Goal: Information Seeking & Learning: Learn about a topic

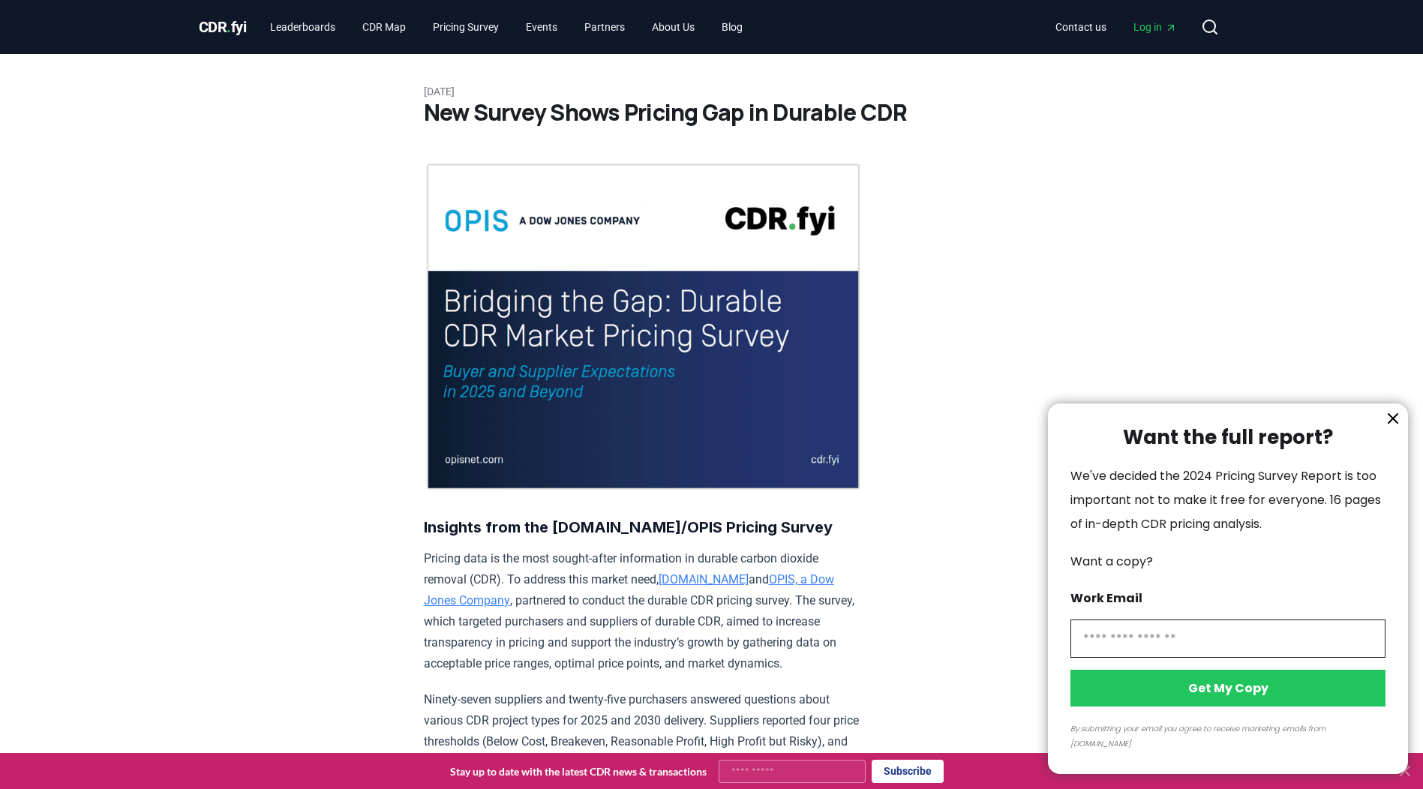
drag, startPoint x: 430, startPoint y: 111, endPoint x: 762, endPoint y: 128, distance: 332.7
click at [762, 128] on div at bounding box center [711, 394] width 1423 height 789
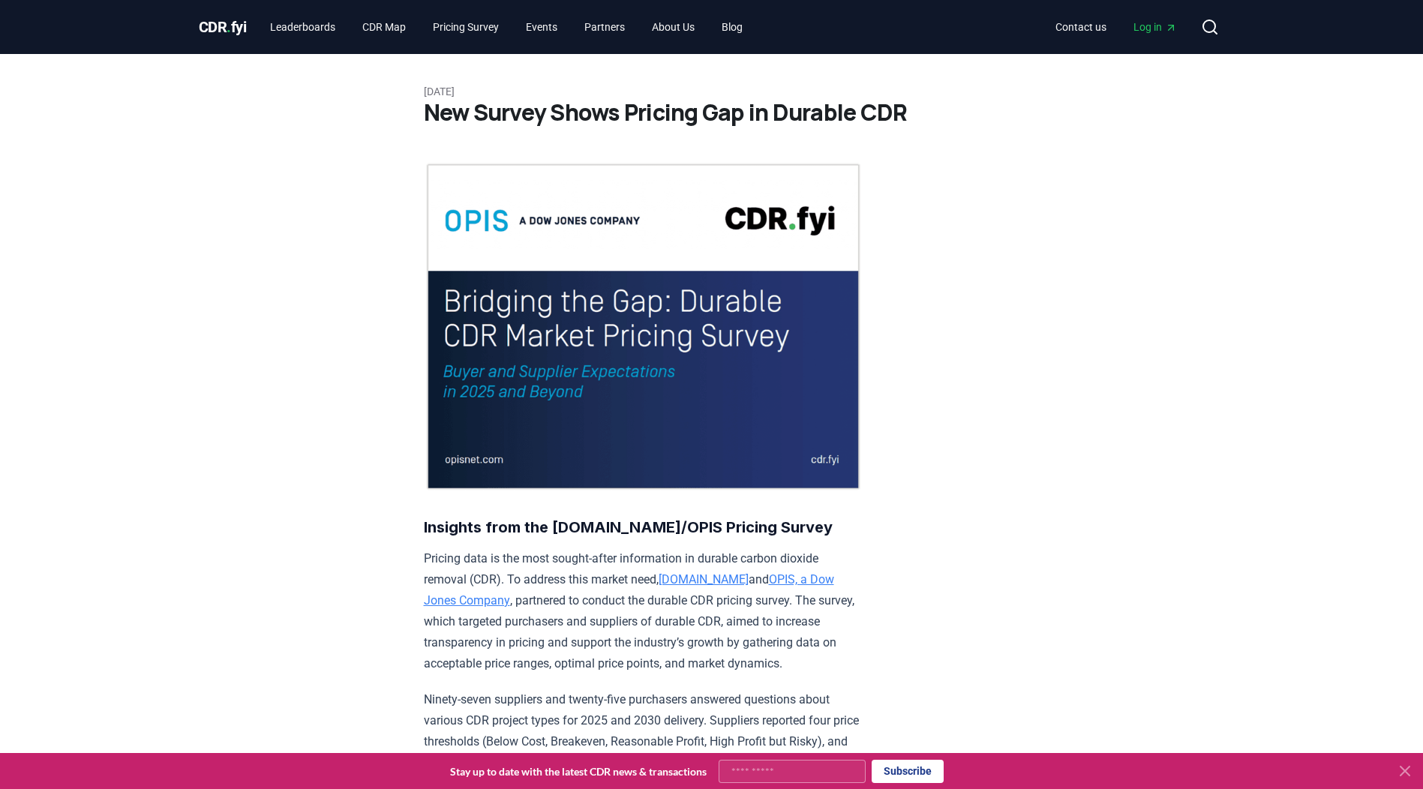
click at [773, 128] on div at bounding box center [711, 394] width 1423 height 789
click at [818, 117] on h1 "New Survey Shows Pricing Gap in Durable CDR" at bounding box center [712, 112] width 576 height 27
drag, startPoint x: 818, startPoint y: 117, endPoint x: 900, endPoint y: 118, distance: 81.8
click at [900, 118] on h1 "New Survey Shows Pricing Gap in Durable CDR" at bounding box center [712, 112] width 576 height 27
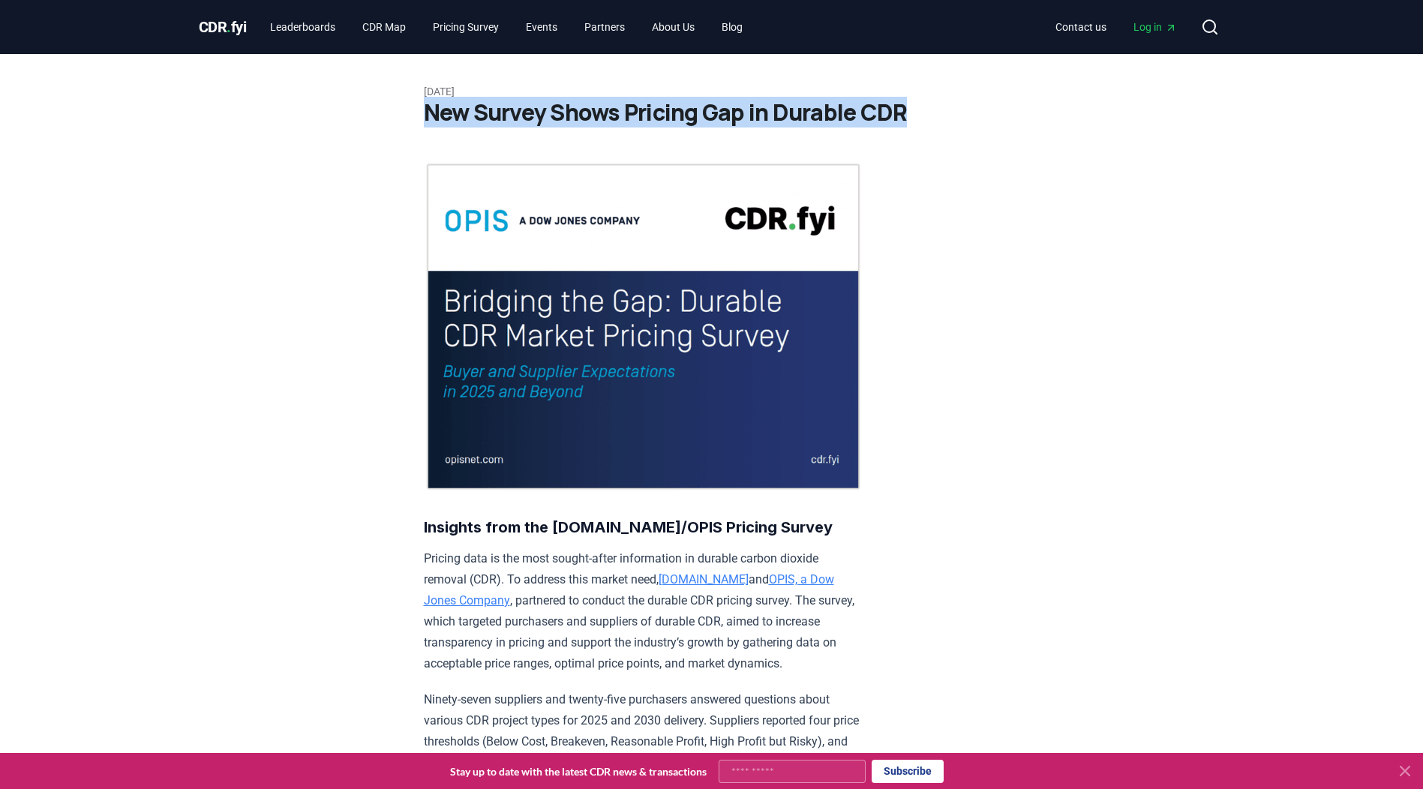
drag, startPoint x: 907, startPoint y: 116, endPoint x: 431, endPoint y: 125, distance: 476.4
click at [431, 125] on h1 "New Survey Shows Pricing Gap in Durable CDR" at bounding box center [712, 112] width 576 height 27
copy h1 "New Survey Shows Pricing Gap in Durable CDR"
click at [680, 31] on link "About Us" at bounding box center [673, 27] width 67 height 27
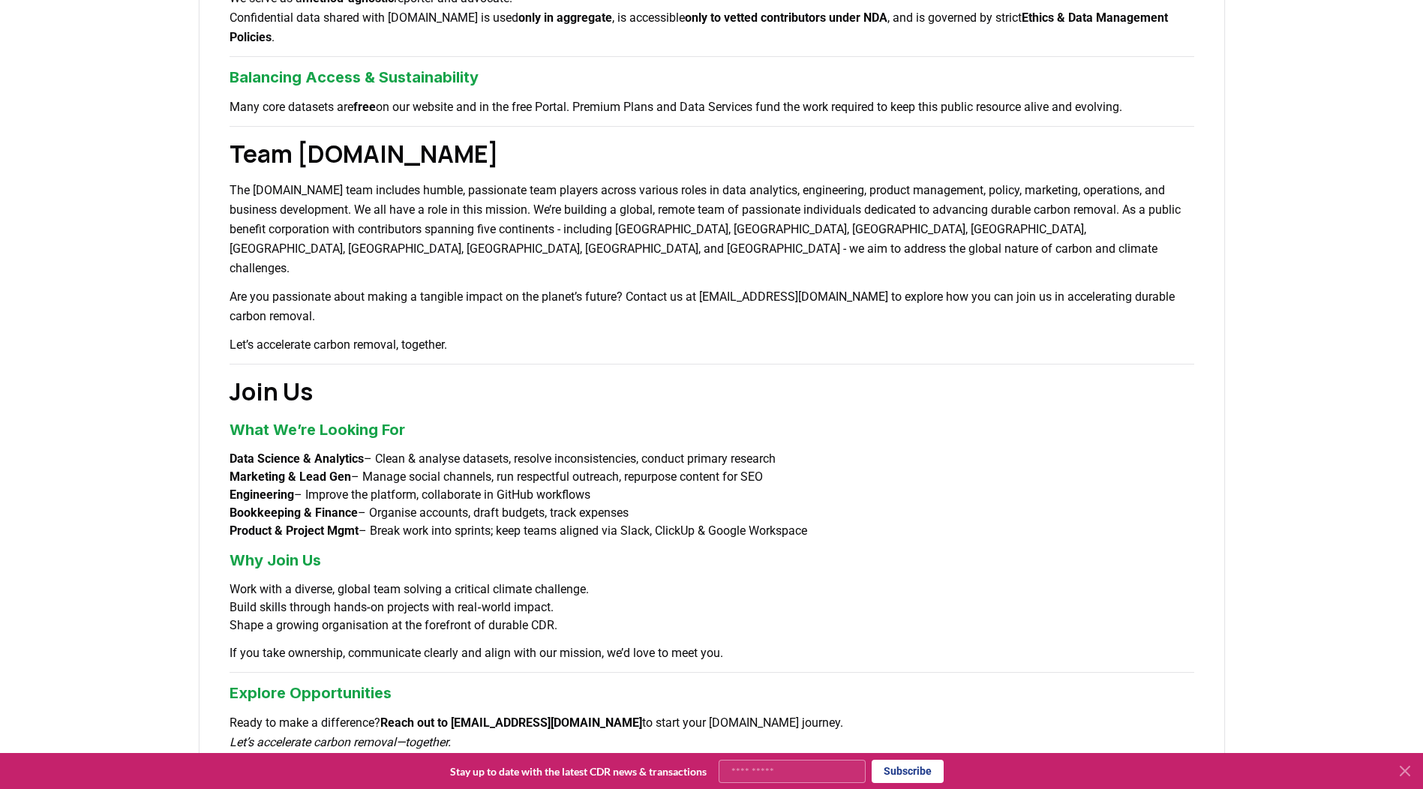
scroll to position [819, 0]
